Goal: Task Accomplishment & Management: Manage account settings

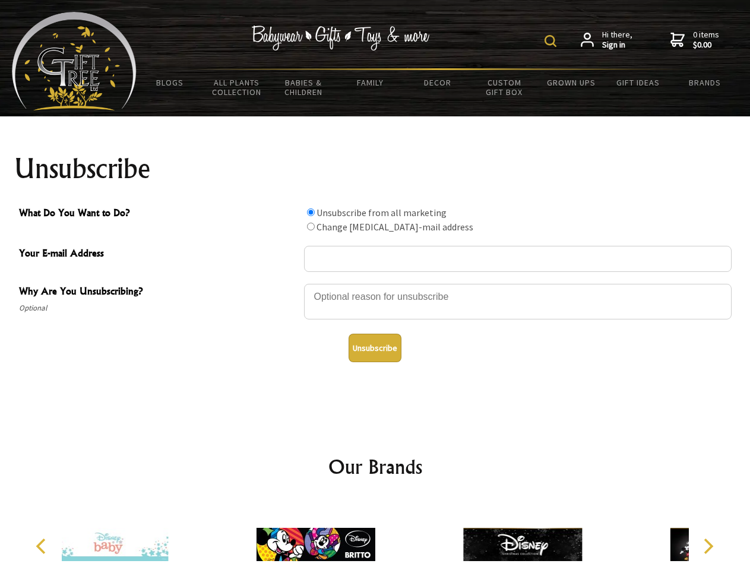
click at [552, 41] on img at bounding box center [550, 41] width 12 height 12
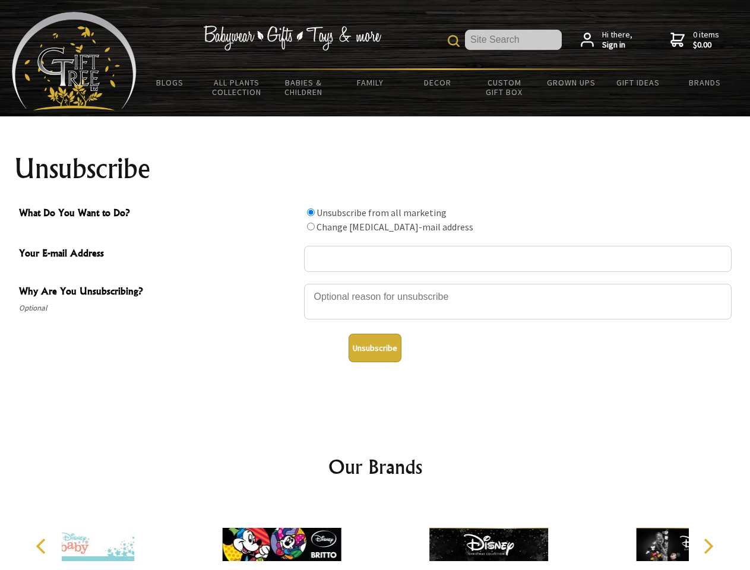
click at [375, 283] on div at bounding box center [517, 304] width 427 height 42
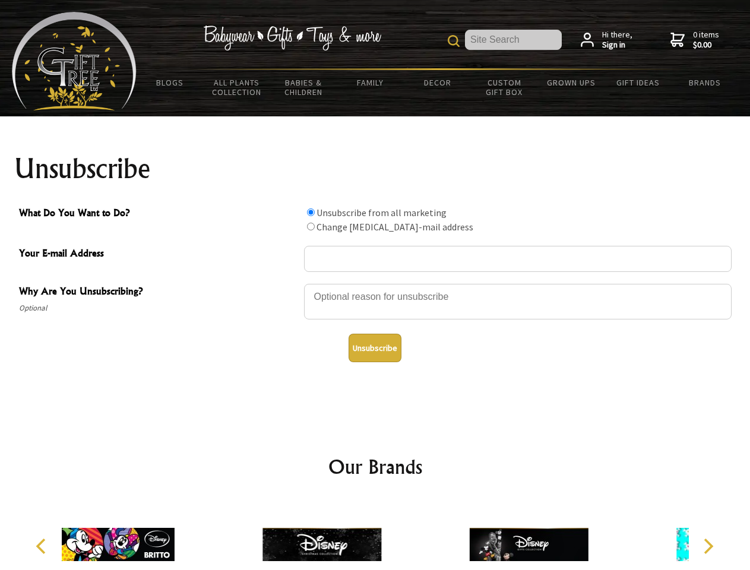
click at [310, 212] on input "What Do You Want to Do?" at bounding box center [311, 212] width 8 height 8
click at [310, 226] on input "What Do You Want to Do?" at bounding box center [311, 227] width 8 height 8
click at [375, 348] on button "Unsubscribe" at bounding box center [374, 348] width 53 height 28
click at [375, 535] on img at bounding box center [321, 544] width 119 height 89
click at [43, 546] on icon "Previous" at bounding box center [41, 545] width 15 height 15
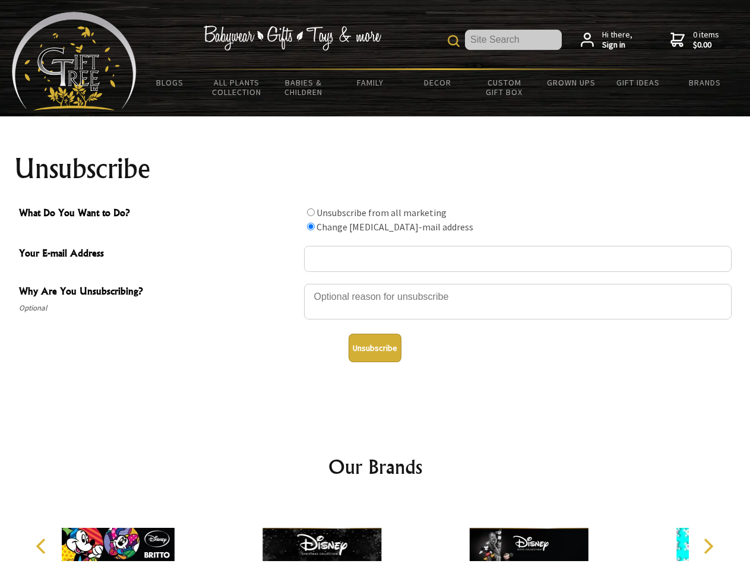
click at [708, 546] on icon "Next" at bounding box center [706, 545] width 15 height 15
radio input "true"
